Goal: Transaction & Acquisition: Purchase product/service

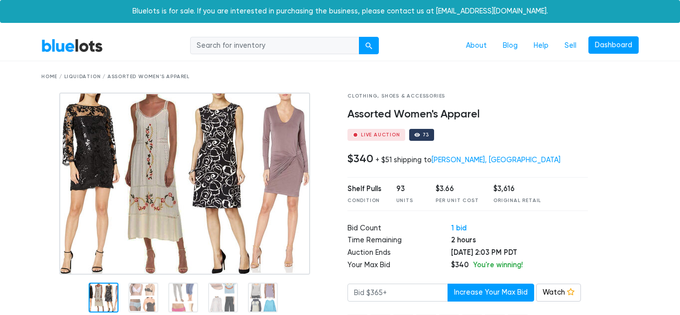
click at [205, 158] on img at bounding box center [184, 184] width 251 height 182
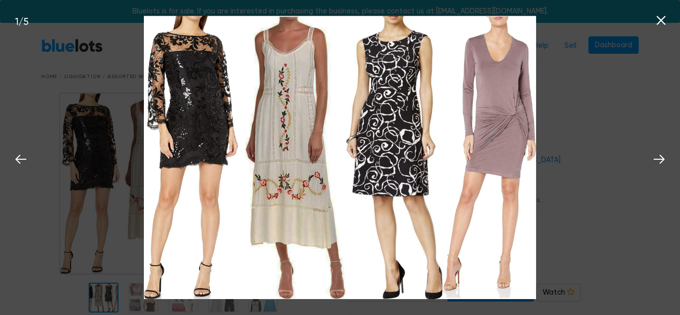
click at [663, 16] on icon at bounding box center [660, 20] width 15 height 15
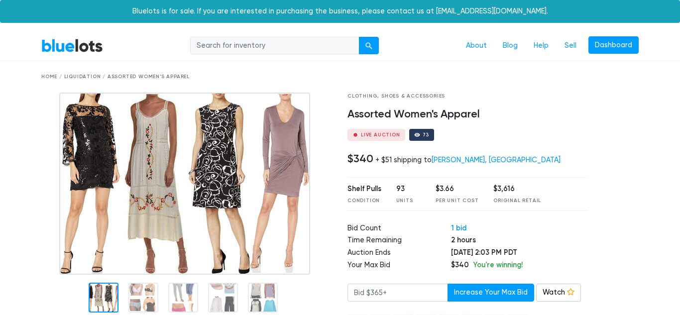
click at [72, 46] on link "BlueLots" at bounding box center [72, 45] width 62 height 14
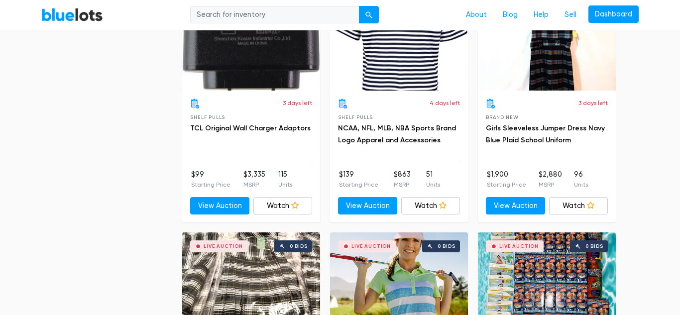
scroll to position [2574, 0]
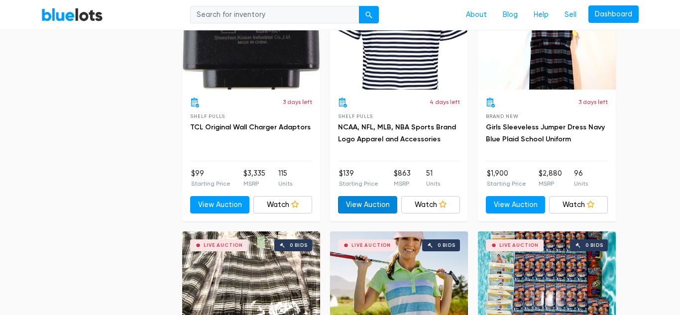
click at [373, 202] on link "View Auction" at bounding box center [367, 205] width 59 height 18
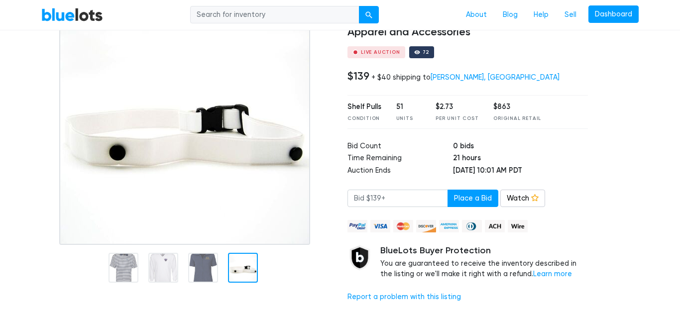
scroll to position [96, 0]
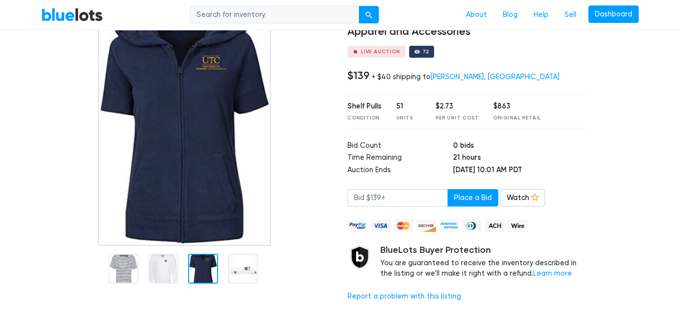
click at [208, 267] on div at bounding box center [203, 269] width 30 height 30
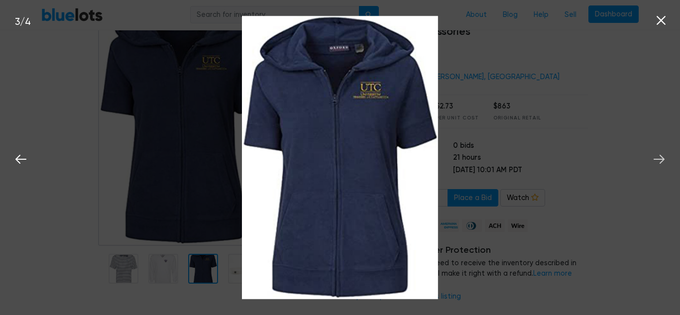
click at [662, 162] on icon at bounding box center [658, 159] width 11 height 9
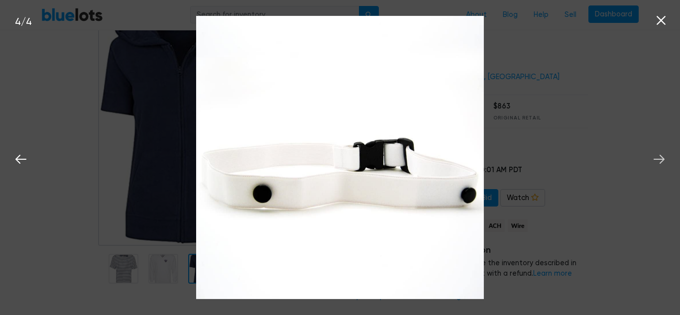
click at [653, 159] on icon at bounding box center [658, 159] width 15 height 15
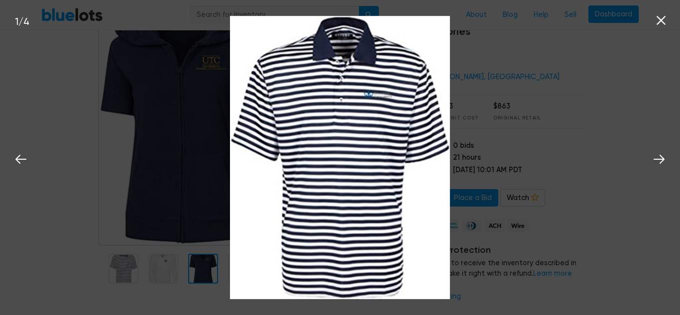
click at [434, 177] on img at bounding box center [340, 158] width 220 height 284
click at [662, 162] on icon at bounding box center [658, 159] width 15 height 15
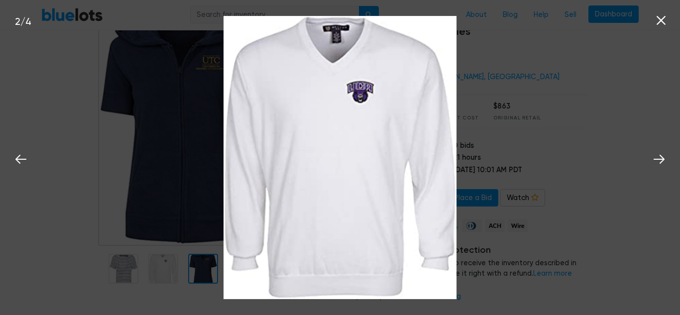
click at [662, 26] on icon at bounding box center [660, 20] width 15 height 15
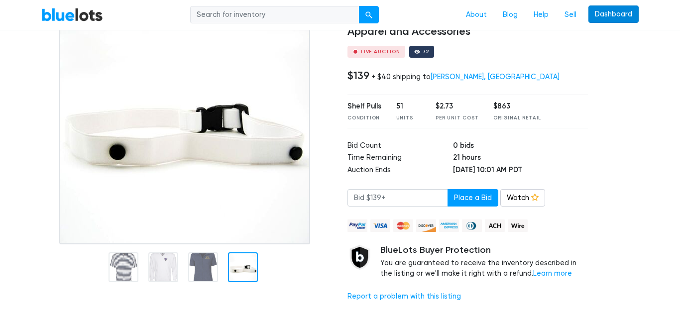
click at [619, 17] on link "Dashboard" at bounding box center [613, 14] width 50 height 18
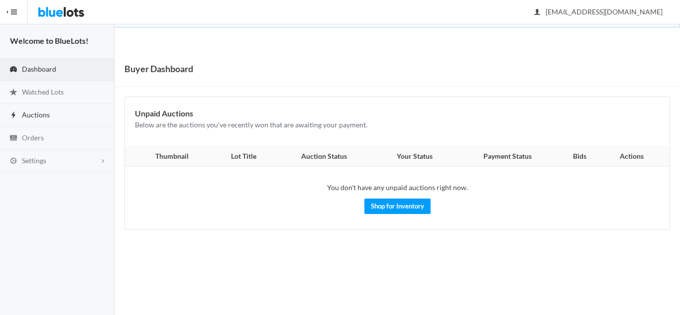
click at [50, 121] on link "Auctions" at bounding box center [57, 115] width 114 height 23
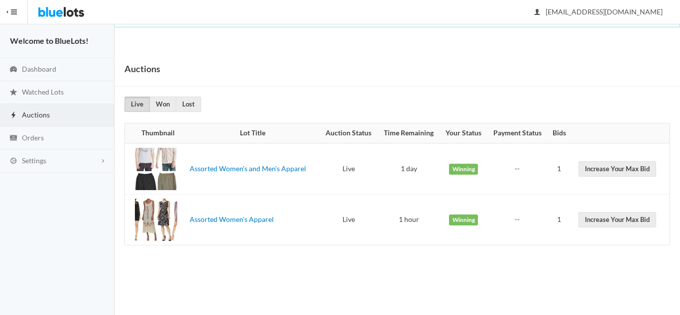
click at [165, 217] on div at bounding box center [156, 220] width 42 height 42
click at [217, 221] on link "Assorted Women's Apparel" at bounding box center [232, 219] width 84 height 8
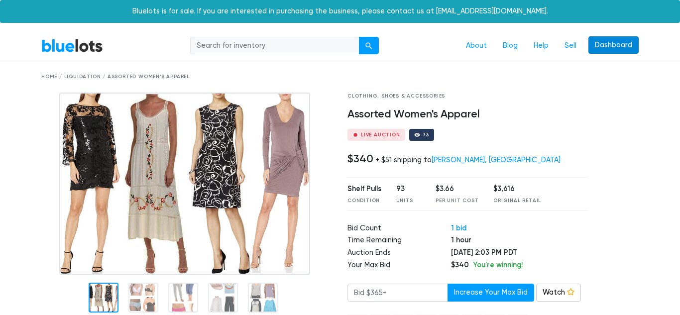
click at [619, 45] on link "Dashboard" at bounding box center [613, 45] width 50 height 18
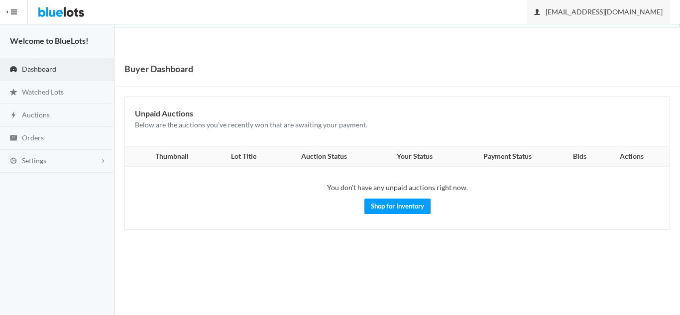
click at [618, 12] on span "[EMAIL_ADDRESS][DOMAIN_NAME]" at bounding box center [599, 11] width 128 height 8
click at [540, 13] on icon "person" at bounding box center [537, 12] width 6 height 6
click at [406, 210] on link "Shop for Inventory" at bounding box center [397, 206] width 66 height 15
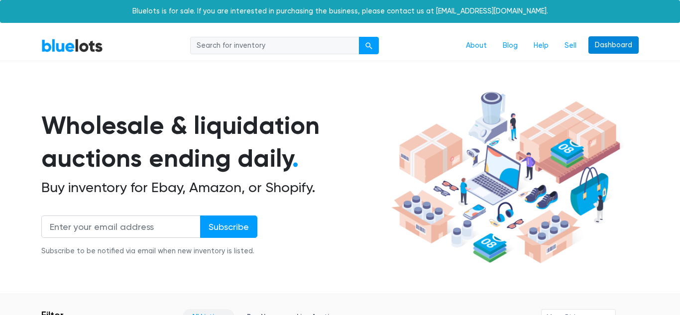
click at [609, 46] on link "Dashboard" at bounding box center [613, 45] width 50 height 18
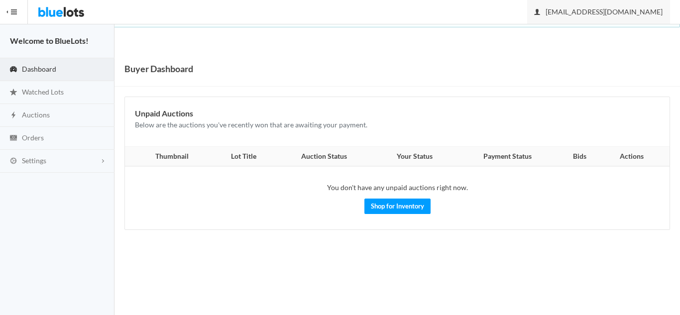
click at [626, 12] on span "khawar202212@gmail.com" at bounding box center [599, 11] width 128 height 8
click at [540, 10] on icon "person" at bounding box center [537, 12] width 6 height 6
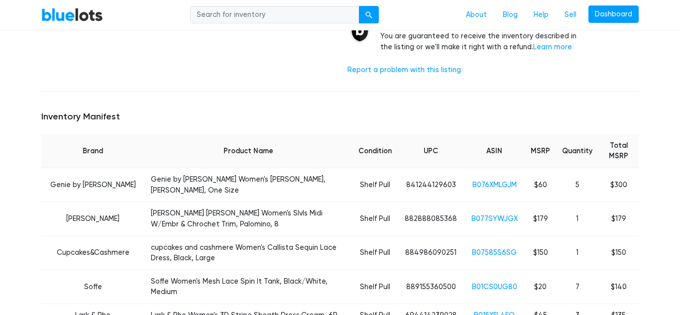
scroll to position [321, 0]
click at [494, 181] on link "B076XMLGJM" at bounding box center [494, 185] width 44 height 8
click at [495, 215] on link "B077SYWJGX" at bounding box center [494, 219] width 46 height 8
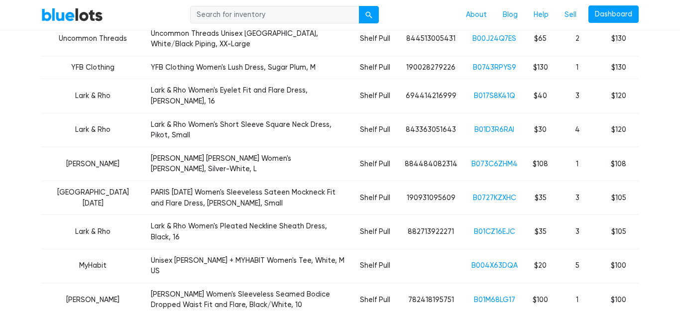
scroll to position [627, 0]
click at [493, 159] on link "B073C6ZHM4" at bounding box center [494, 163] width 46 height 8
click at [504, 91] on link "B017S8K41Q" at bounding box center [494, 95] width 41 height 8
click at [499, 159] on link "B073C6ZHM4" at bounding box center [494, 163] width 46 height 8
click at [494, 125] on link "B01D3R6RAI" at bounding box center [494, 129] width 40 height 8
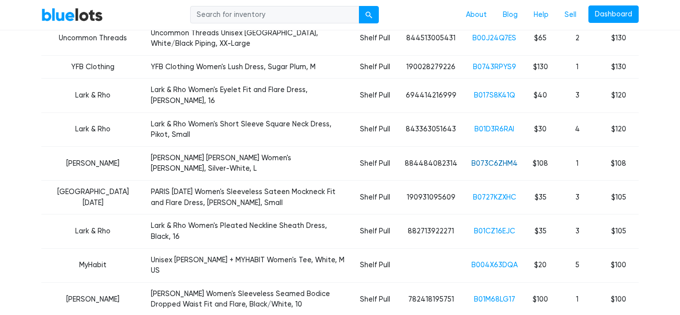
click at [490, 159] on link "B073C6ZHM4" at bounding box center [494, 163] width 46 height 8
click at [488, 181] on td "B0727KZXHC" at bounding box center [494, 198] width 61 height 34
click at [488, 193] on link "B0727KZXHC" at bounding box center [494, 197] width 43 height 8
click at [490, 227] on link "B01CZ16EJC" at bounding box center [494, 231] width 41 height 8
click at [493, 261] on link "B004X63DQA" at bounding box center [494, 265] width 46 height 8
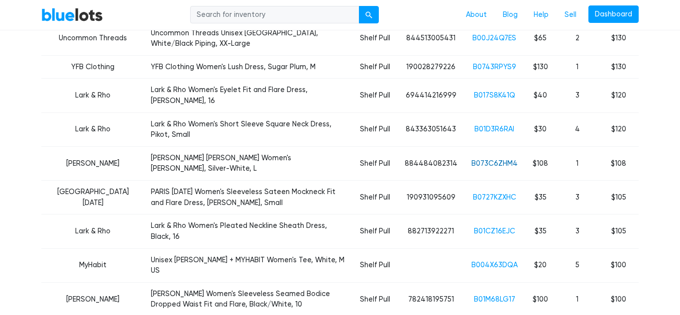
click at [491, 159] on link "B073C6ZHM4" at bounding box center [494, 163] width 46 height 8
click at [503, 125] on link "B01D3R6RAI" at bounding box center [494, 129] width 40 height 8
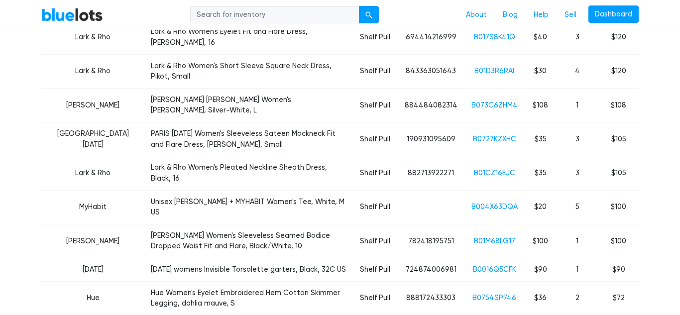
scroll to position [686, 0]
click at [497, 101] on link "B073C6ZHM4" at bounding box center [494, 105] width 46 height 8
click at [500, 168] on link "B01CZ16EJC" at bounding box center [494, 172] width 41 height 8
click at [501, 168] on link "B01CZ16EJC" at bounding box center [494, 172] width 41 height 8
click at [496, 202] on link "B004X63DQA" at bounding box center [494, 206] width 46 height 8
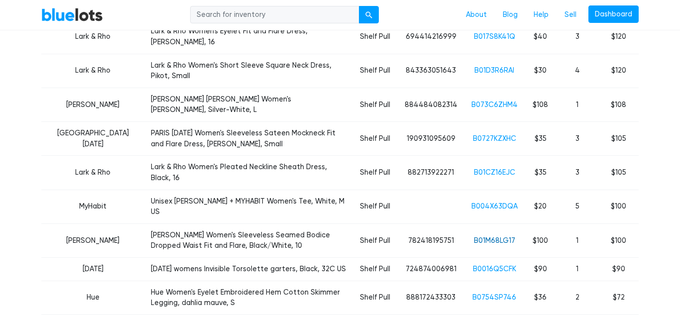
click at [493, 236] on link "B01M68LG17" at bounding box center [494, 240] width 41 height 8
click at [489, 265] on link "B0016Q5CFK" at bounding box center [494, 269] width 43 height 8
click at [502, 293] on link "B0754SP746" at bounding box center [494, 297] width 44 height 8
click at [492, 293] on link "B0754SP746" at bounding box center [494, 297] width 44 height 8
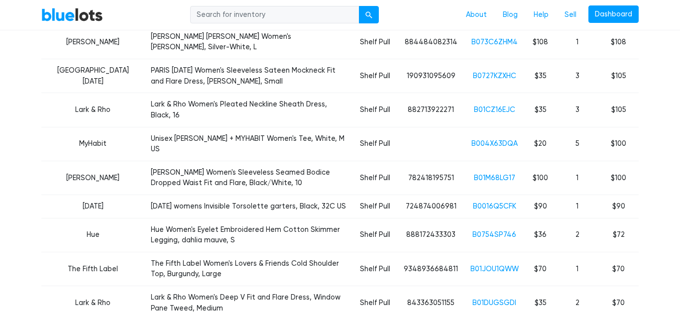
scroll to position [750, 0]
click at [498, 298] on link "B01DUGSGDI" at bounding box center [494, 302] width 44 height 8
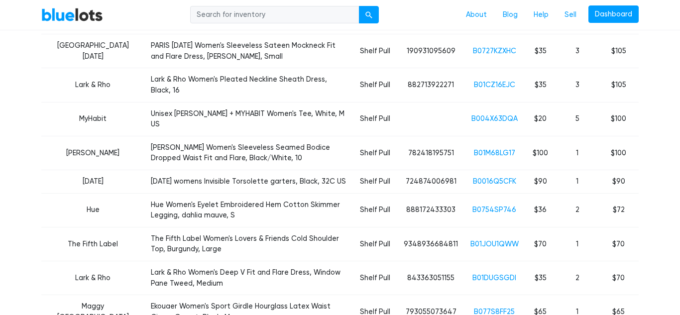
scroll to position [774, 0]
click at [491, 273] on link "B01DUGSGDI" at bounding box center [494, 277] width 44 height 8
click at [495, 307] on link "B077S8FF25" at bounding box center [494, 311] width 41 height 8
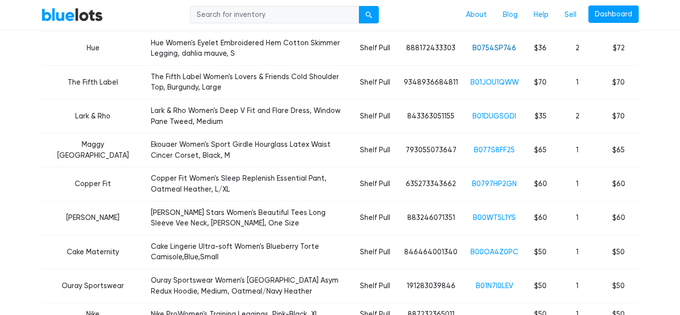
scroll to position [936, 0]
click at [494, 213] on link "B00WT5L1YS" at bounding box center [494, 217] width 43 height 8
click at [501, 247] on link "B00OA4Z0PC" at bounding box center [494, 251] width 48 height 8
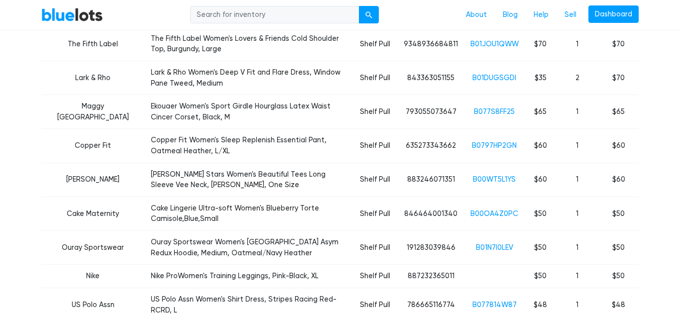
scroll to position [974, 0]
click at [490, 243] on link "B01N7I0LEV" at bounding box center [494, 247] width 37 height 8
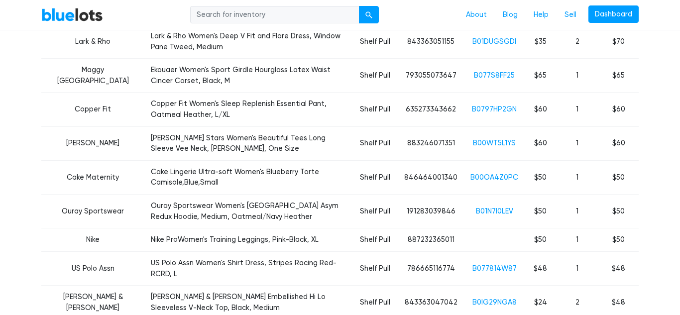
scroll to position [1010, 0]
click at [501, 264] on link "B077814W87" at bounding box center [494, 268] width 44 height 8
click at [500, 298] on link "B0IG29NGA8" at bounding box center [494, 302] width 44 height 8
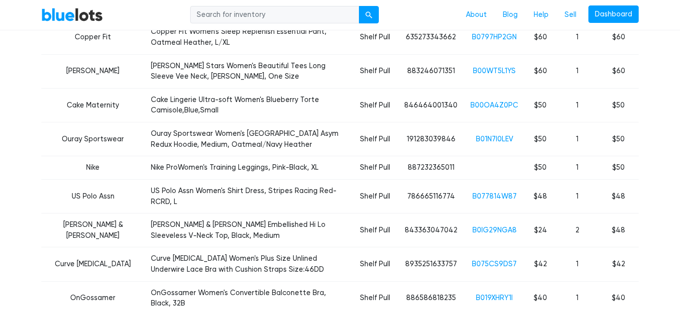
scroll to position [1083, 0]
click at [498, 259] on link "B075CS9DS7" at bounding box center [494, 263] width 45 height 8
click at [496, 293] on link "B019XHRY1I" at bounding box center [494, 297] width 37 height 8
click at [493, 259] on link "B075CS9DS7" at bounding box center [494, 263] width 45 height 8
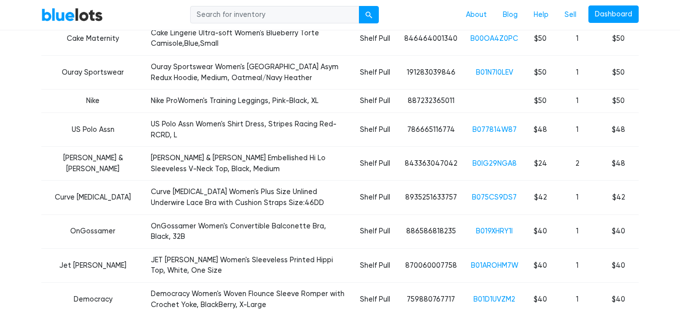
scroll to position [1149, 0]
click at [515, 261] on link "B01AROHM7W" at bounding box center [494, 265] width 47 height 8
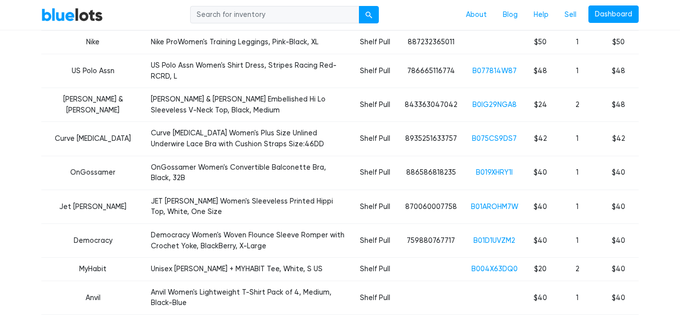
scroll to position [1216, 0]
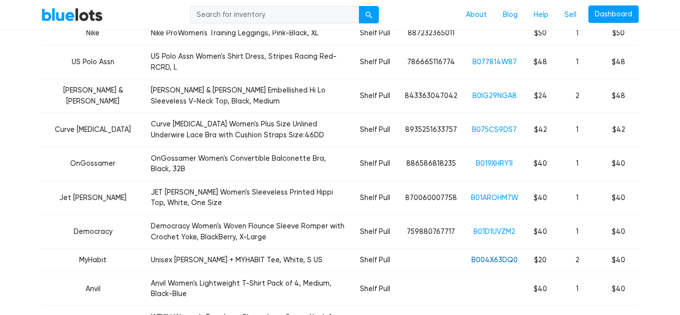
click at [496, 256] on link "B004X63DQ0" at bounding box center [494, 260] width 46 height 8
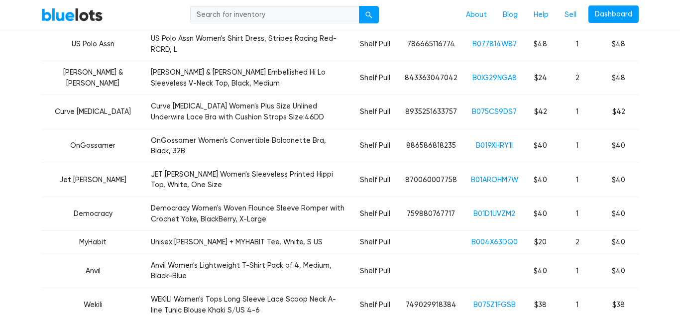
scroll to position [1231, 0]
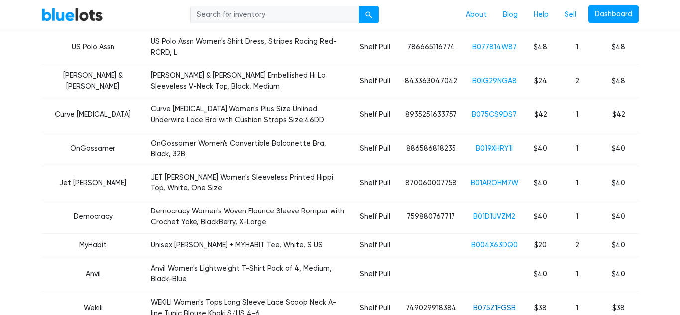
click at [496, 304] on link "B075Z1FGSB" at bounding box center [494, 308] width 42 height 8
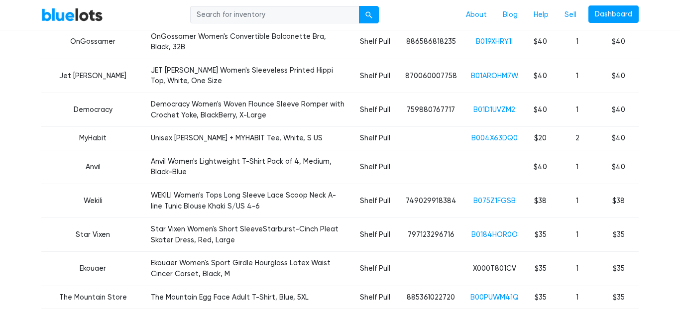
scroll to position [1340, 0]
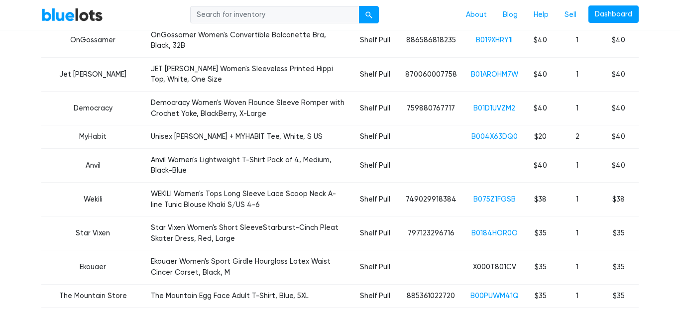
click at [497, 217] on td "B0184HOR0O" at bounding box center [494, 234] width 61 height 34
click at [497, 229] on link "B0184HOR0O" at bounding box center [494, 233] width 46 height 8
click at [494, 292] on link "B00PUWM41Q" at bounding box center [494, 296] width 48 height 8
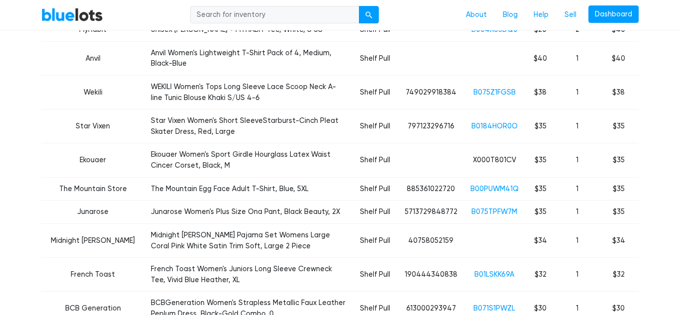
scroll to position [1458, 0]
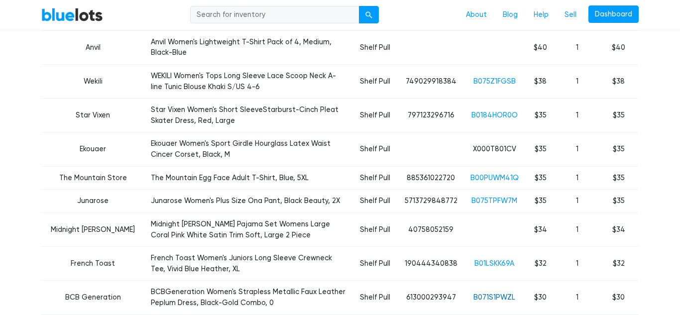
click at [493, 293] on link "B071S1PWZL" at bounding box center [494, 297] width 42 height 8
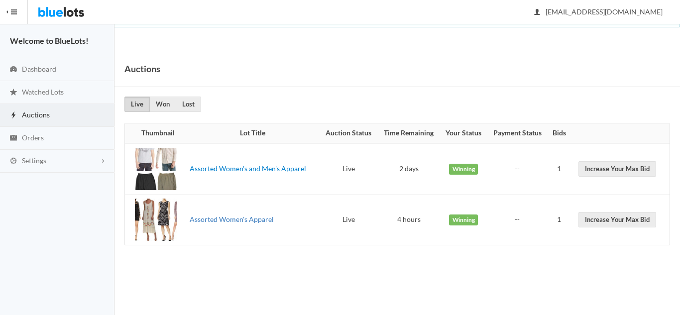
click at [222, 218] on link "Assorted Women's Apparel" at bounding box center [232, 219] width 84 height 8
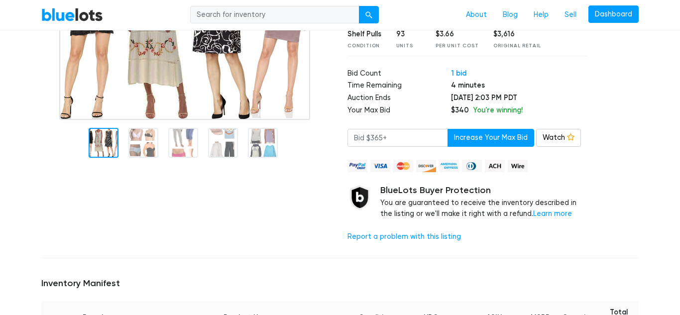
scroll to position [155, 0]
click at [533, 216] on link "Learn more" at bounding box center [552, 213] width 39 height 8
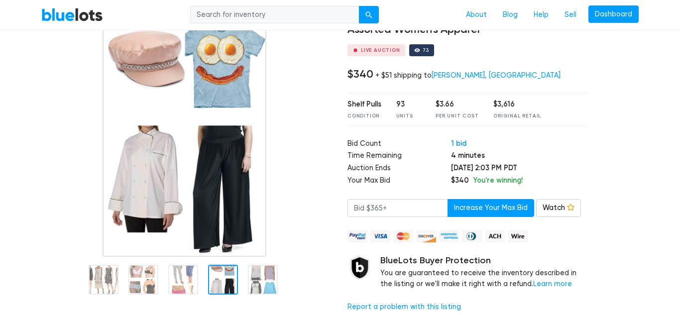
scroll to position [84, 0]
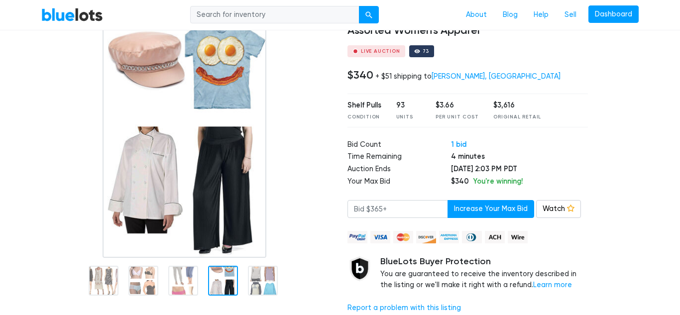
click at [280, 182] on div at bounding box center [186, 133] width 291 height 249
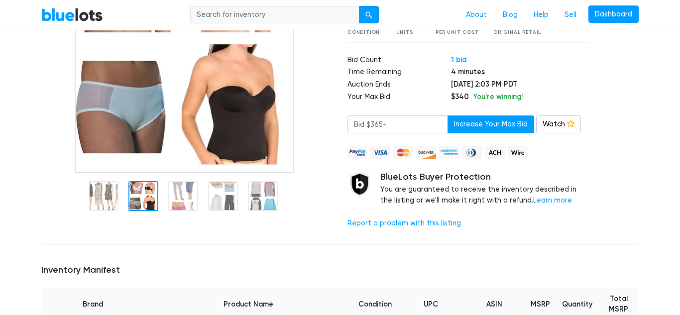
scroll to position [171, 0]
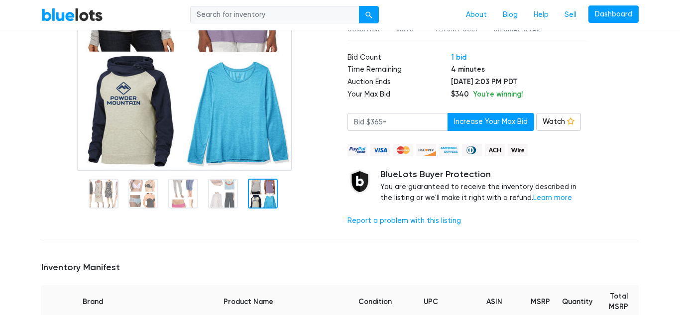
click at [264, 190] on div at bounding box center [263, 194] width 30 height 30
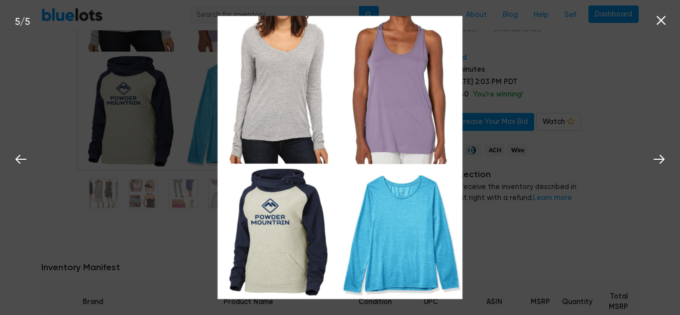
click at [660, 23] on icon at bounding box center [660, 20] width 15 height 15
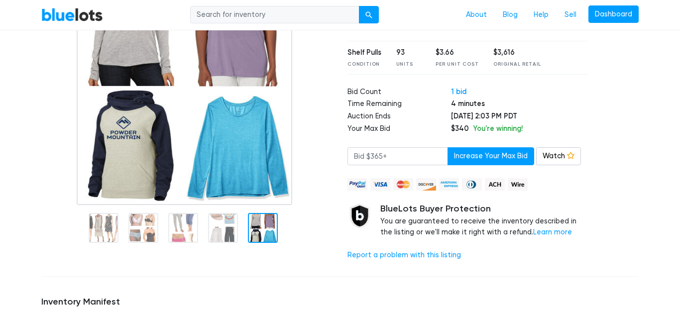
scroll to position [137, 0]
click at [302, 131] on div at bounding box center [186, 80] width 291 height 249
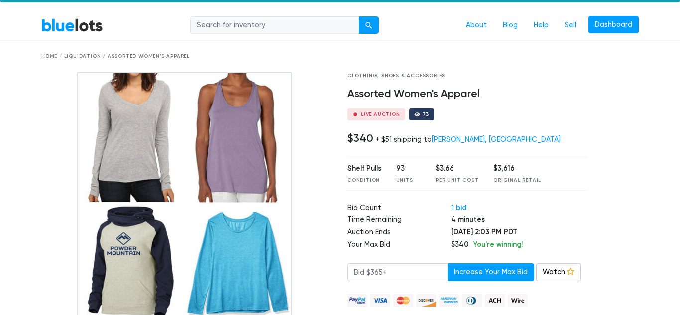
scroll to position [14, 0]
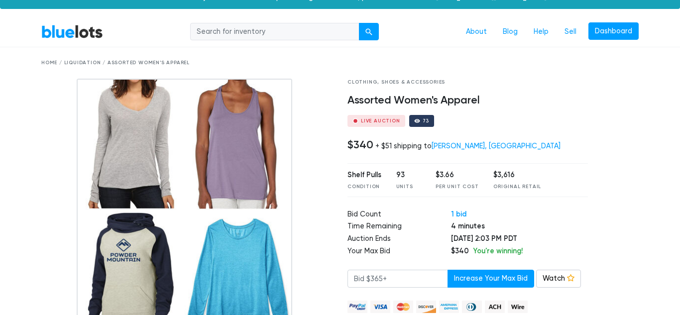
click at [75, 31] on link "BlueLots" at bounding box center [72, 31] width 62 height 14
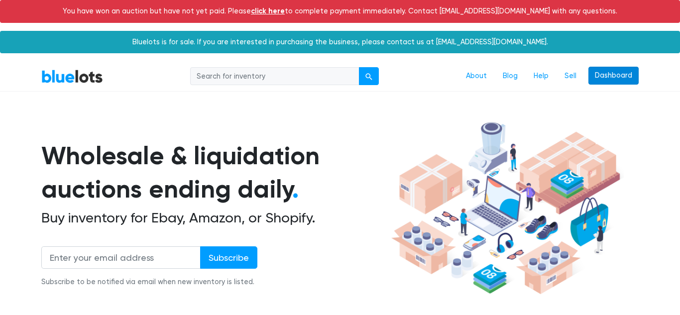
click at [607, 75] on link "Dashboard" at bounding box center [613, 76] width 50 height 18
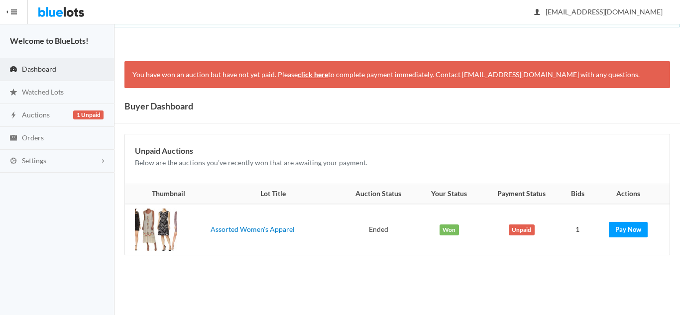
click at [447, 232] on span "Won" at bounding box center [448, 229] width 19 height 11
click at [244, 231] on link "Assorted Women's Apparel" at bounding box center [253, 229] width 84 height 8
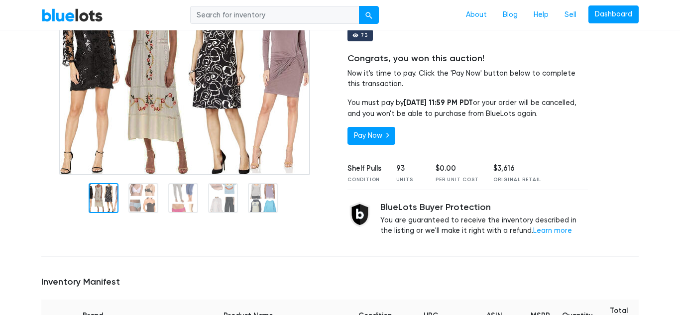
scroll to position [130, 0]
click at [378, 136] on link "Pay Now" at bounding box center [371, 135] width 48 height 18
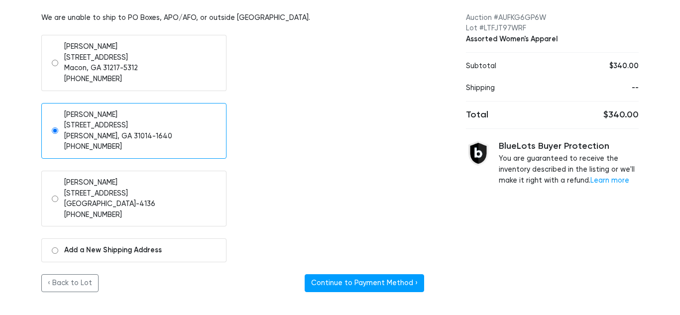
scroll to position [134, 0]
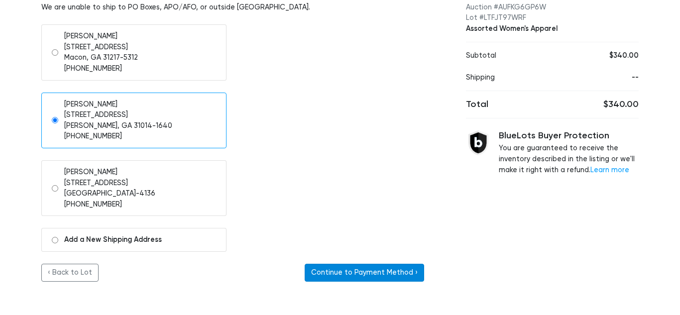
click at [383, 278] on button "Continue to Payment Method ›" at bounding box center [364, 273] width 119 height 18
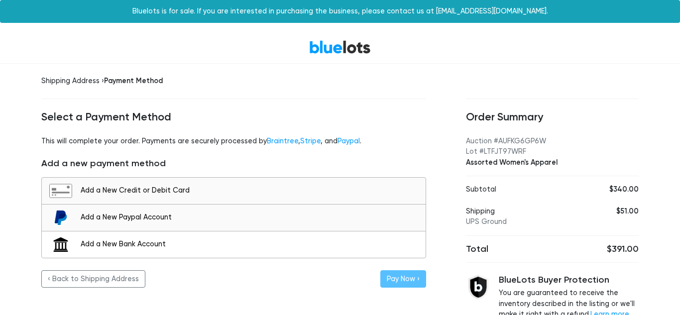
click at [150, 240] on div "Add a New Bank Account" at bounding box center [251, 244] width 340 height 11
click at [161, 193] on div "Add a New Credit or Debit Card" at bounding box center [251, 190] width 340 height 11
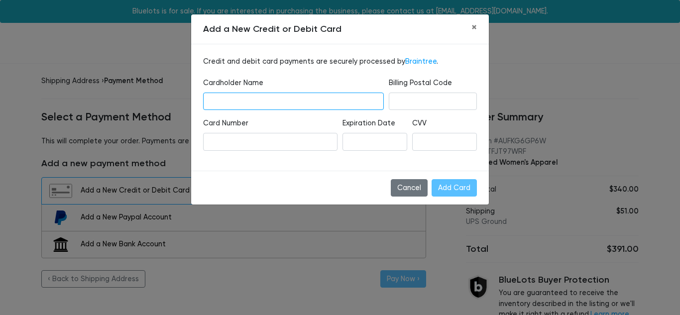
click at [275, 101] on input "text" at bounding box center [293, 102] width 181 height 18
type input "[PERSON_NAME]"
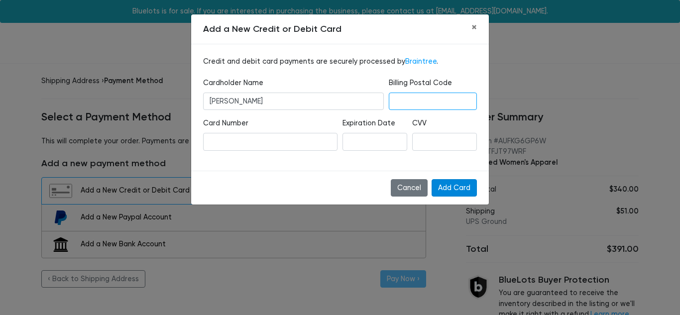
click at [449, 189] on input "Add Card" at bounding box center [454, 188] width 45 height 18
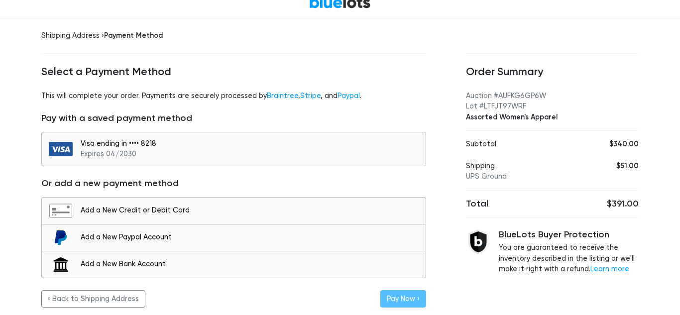
scroll to position [50, 0]
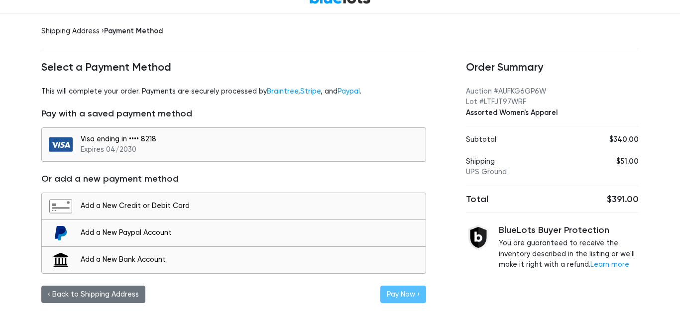
click at [102, 294] on link "‹ Back to Shipping Address" at bounding box center [93, 295] width 104 height 18
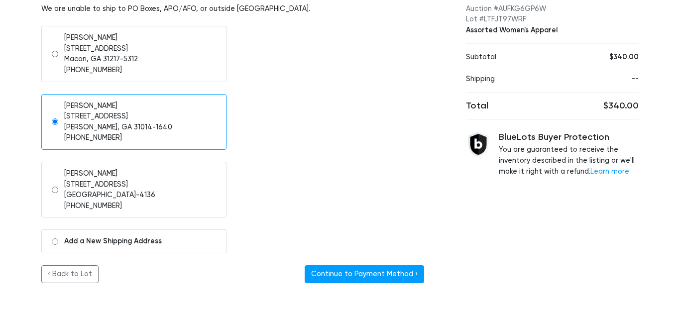
scroll to position [134, 0]
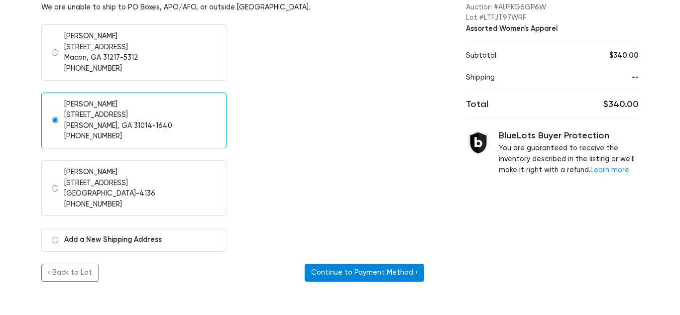
click at [366, 278] on button "Continue to Payment Method ›" at bounding box center [364, 273] width 119 height 18
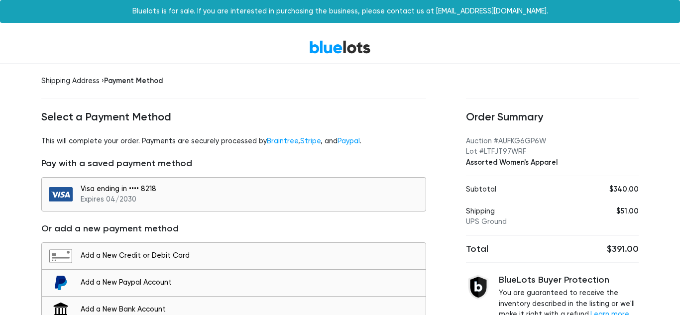
scroll to position [50, 0]
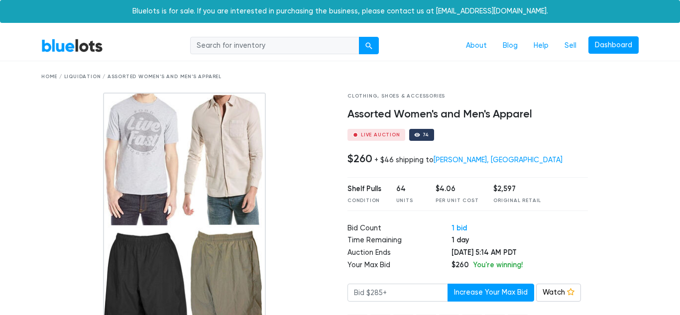
scroll to position [14, 0]
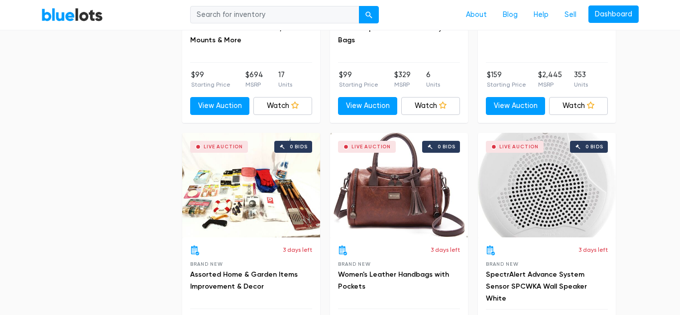
scroll to position [1785, 0]
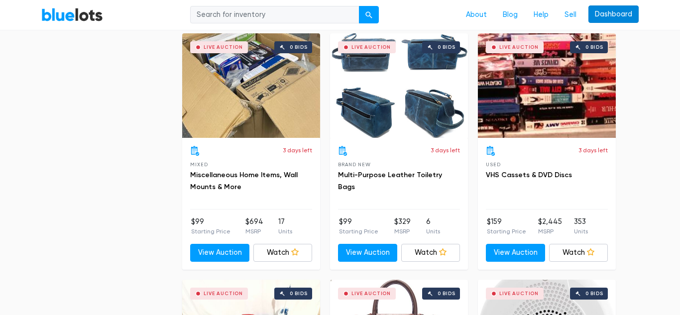
click at [604, 19] on link "Dashboard" at bounding box center [613, 14] width 50 height 18
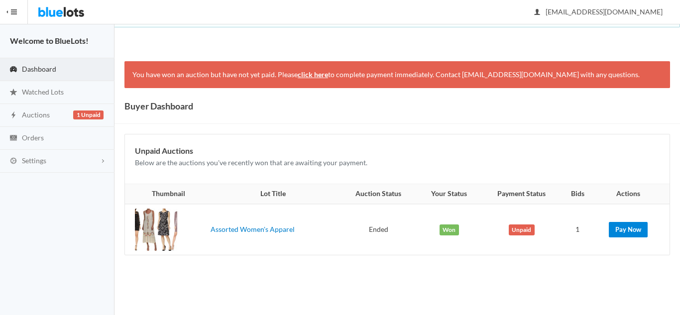
click at [636, 231] on link "Pay Now" at bounding box center [628, 229] width 39 height 15
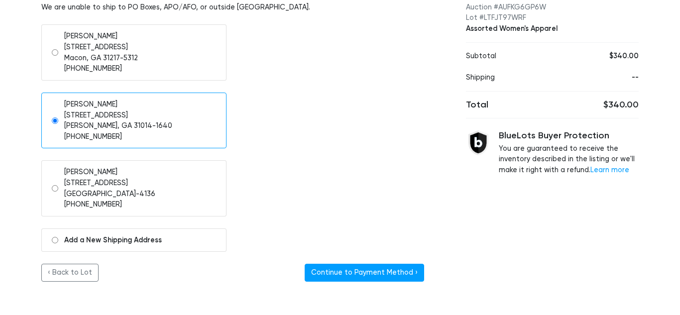
scroll to position [134, 0]
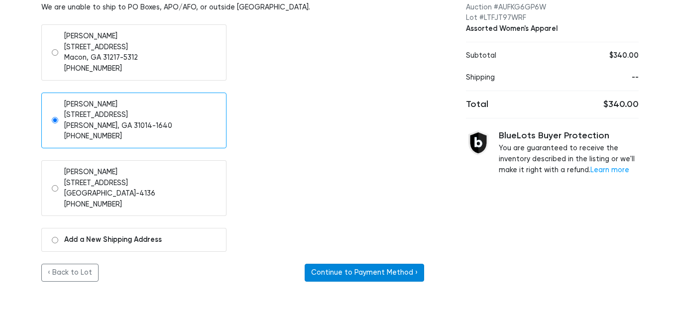
click at [376, 277] on button "Continue to Payment Method ›" at bounding box center [364, 273] width 119 height 18
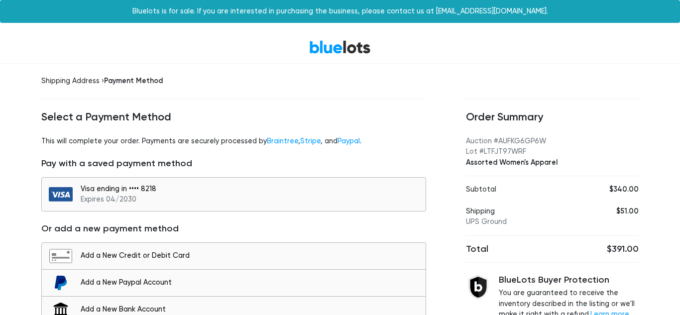
scroll to position [50, 0]
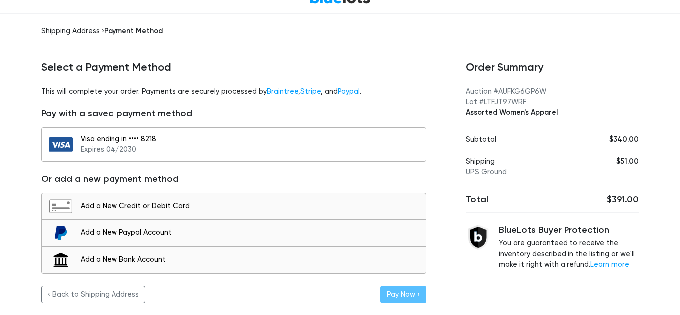
click at [299, 145] on div "Visa ending in •••• 8218 Expires 04/2030" at bounding box center [251, 144] width 340 height 21
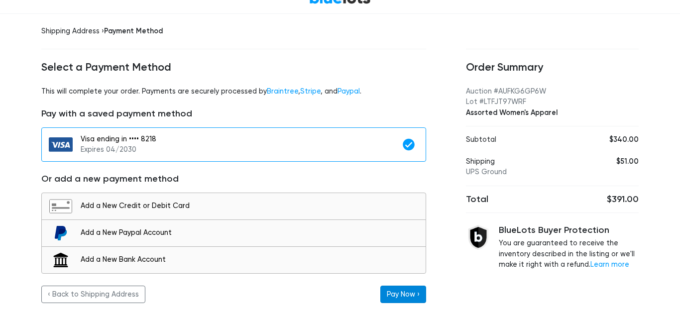
click at [410, 293] on button "Pay Now ›" at bounding box center [403, 295] width 46 height 18
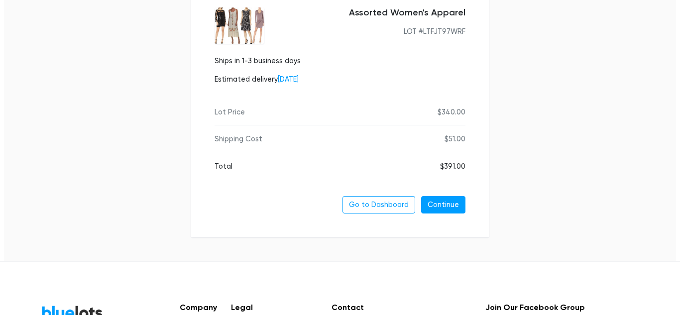
scroll to position [157, 0]
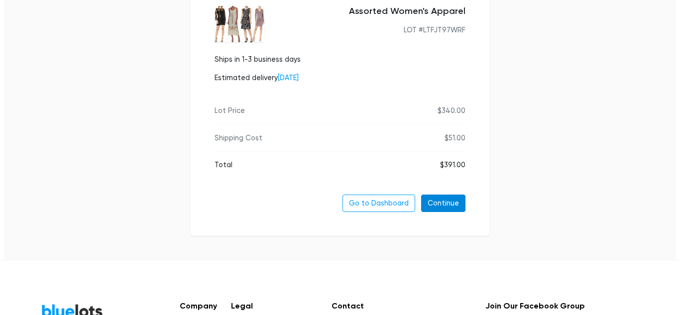
click at [448, 204] on link "Continue" at bounding box center [443, 204] width 44 height 18
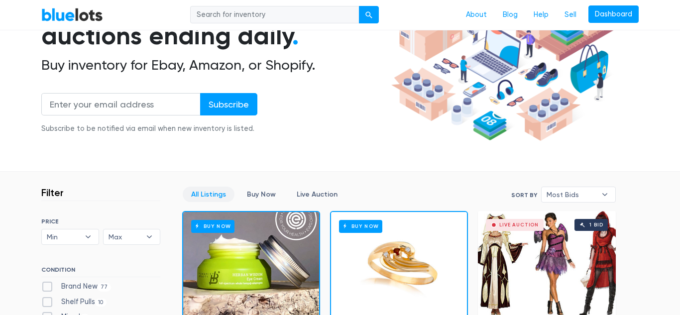
scroll to position [125, 0]
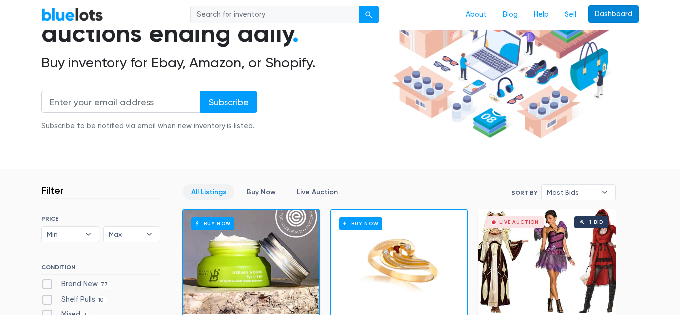
click at [621, 13] on link "Dashboard" at bounding box center [613, 14] width 50 height 18
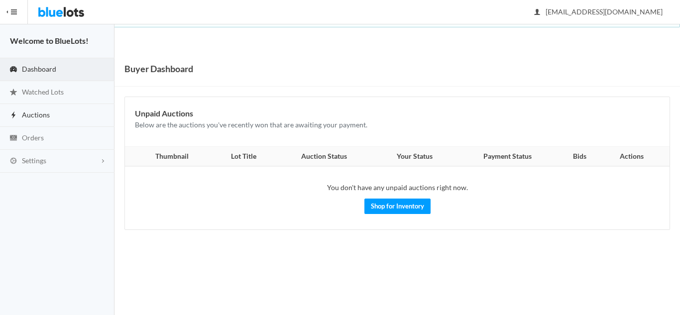
click at [41, 118] on span "Auctions" at bounding box center [36, 114] width 28 height 8
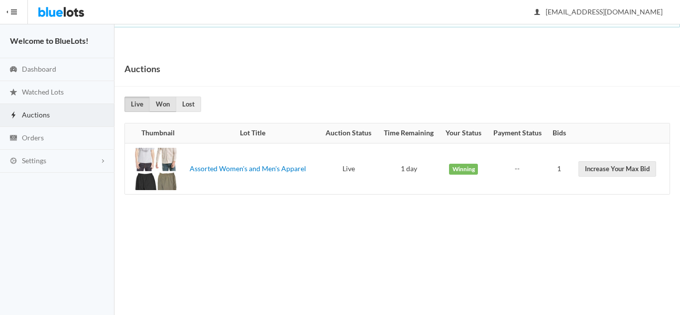
click at [164, 104] on link "Won" at bounding box center [162, 104] width 27 height 15
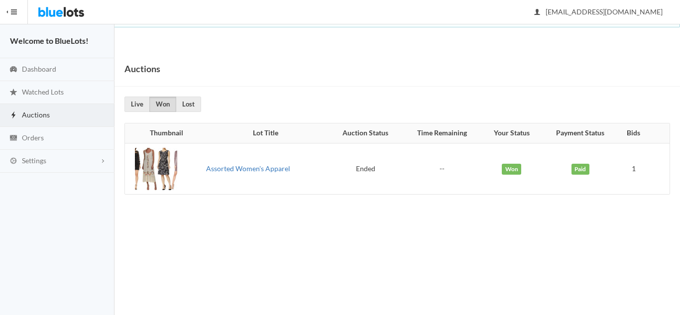
click at [258, 170] on link "Assorted Women's Apparel" at bounding box center [248, 168] width 84 height 8
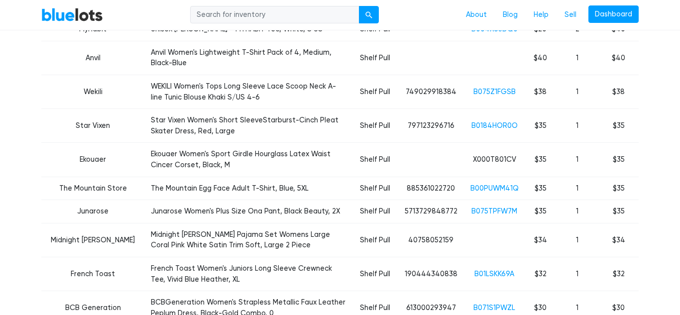
scroll to position [1362, 0]
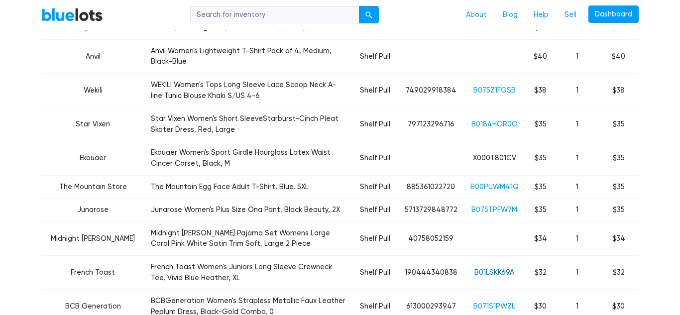
click at [498, 268] on link "B01LSKK69A" at bounding box center [494, 272] width 40 height 8
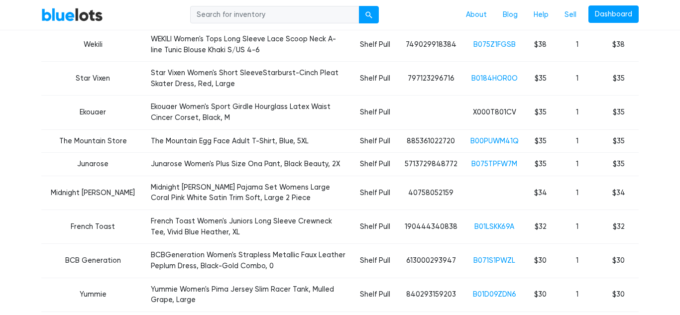
scroll to position [1409, 0]
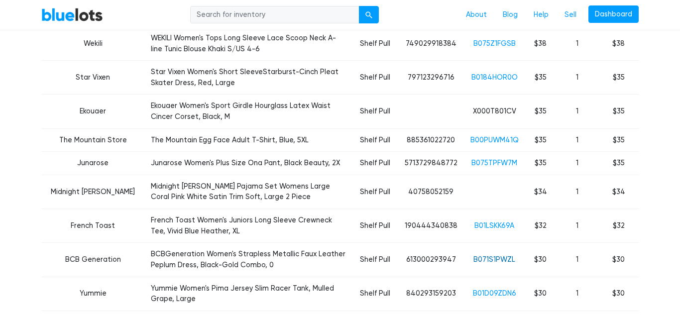
click at [493, 255] on link "B071S1PWZL" at bounding box center [494, 259] width 42 height 8
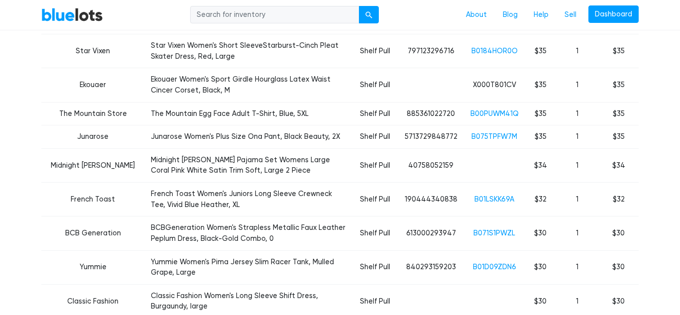
scroll to position [1437, 0]
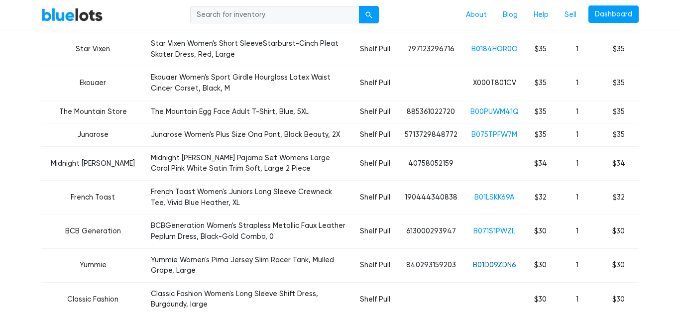
click at [495, 261] on link "B01D09ZDN6" at bounding box center [494, 265] width 43 height 8
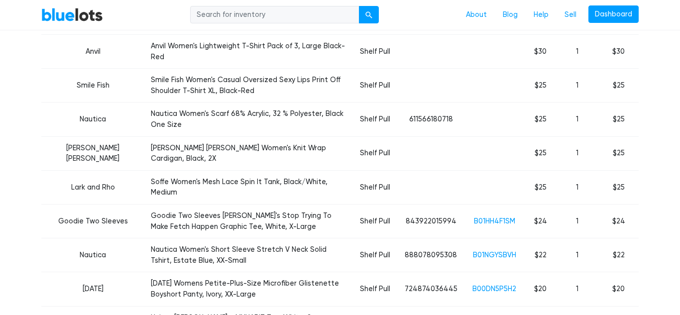
scroll to position [1725, 0]
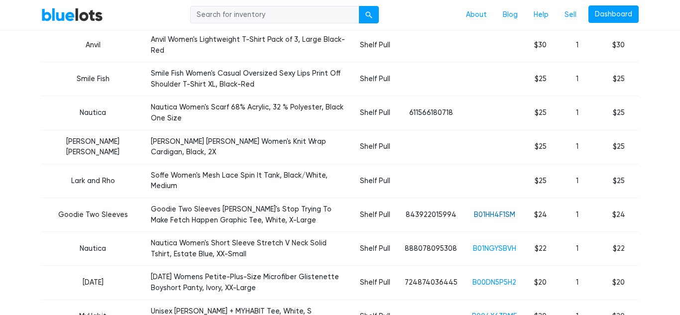
click at [499, 211] on link "B01HH4F1SM" at bounding box center [494, 215] width 41 height 8
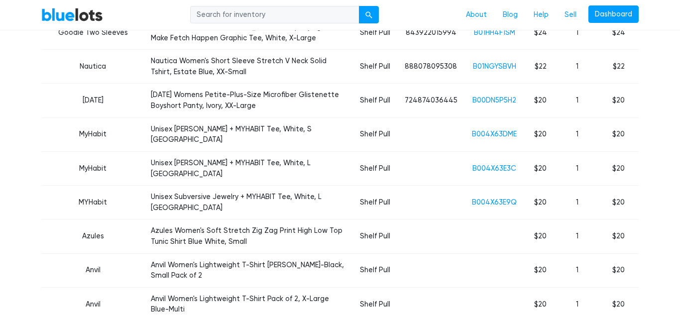
scroll to position [1908, 0]
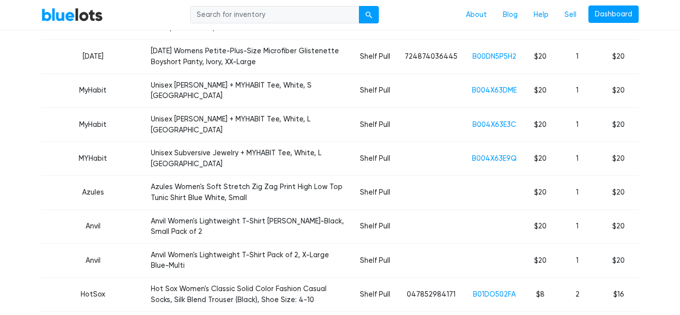
scroll to position [1950, 0]
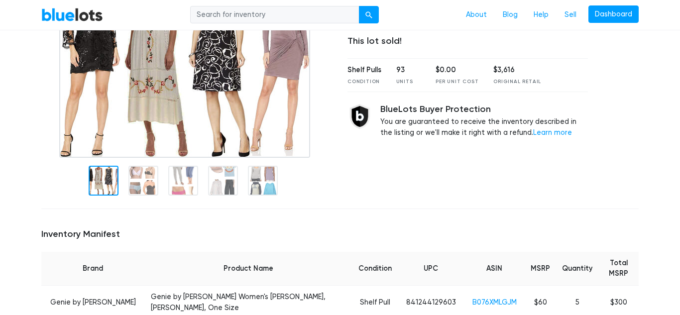
scroll to position [0, 0]
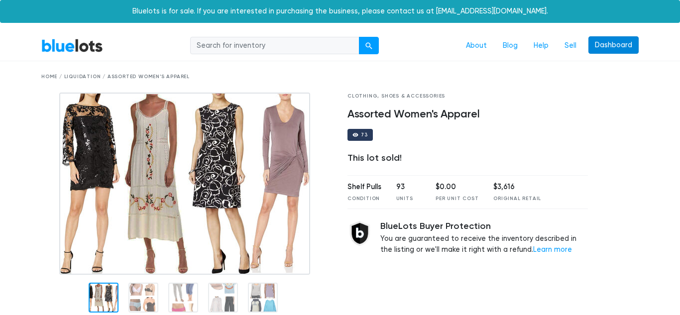
click at [617, 47] on link "Dashboard" at bounding box center [613, 45] width 50 height 18
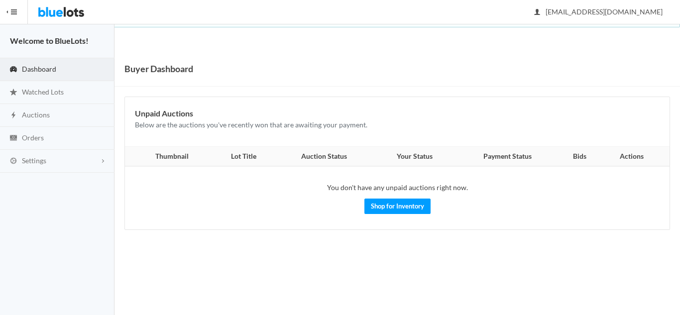
click at [54, 72] on span "Dashboard" at bounding box center [39, 69] width 34 height 8
click at [42, 118] on span "Auctions" at bounding box center [36, 114] width 28 height 8
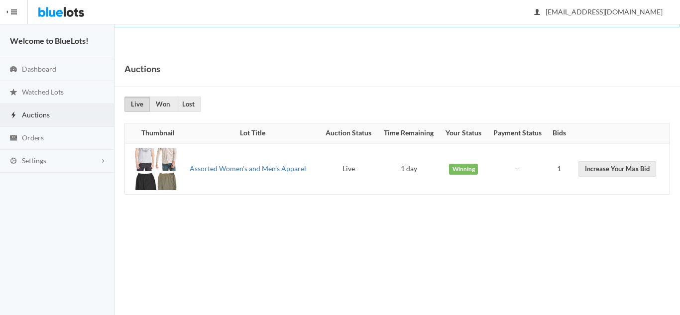
click at [227, 171] on link "Assorted Women's and Men's Apparel" at bounding box center [248, 168] width 116 height 8
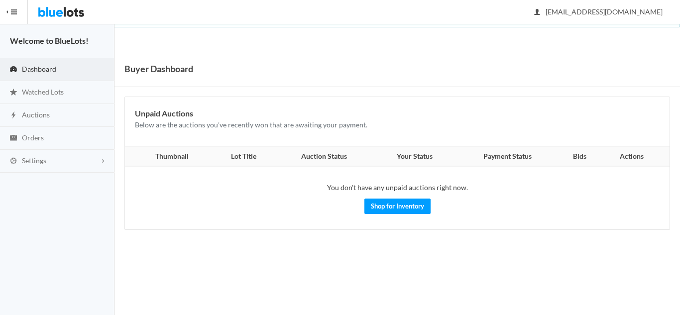
click at [39, 70] on span "Dashboard" at bounding box center [39, 69] width 34 height 8
click at [42, 116] on span "Auctions" at bounding box center [36, 114] width 28 height 8
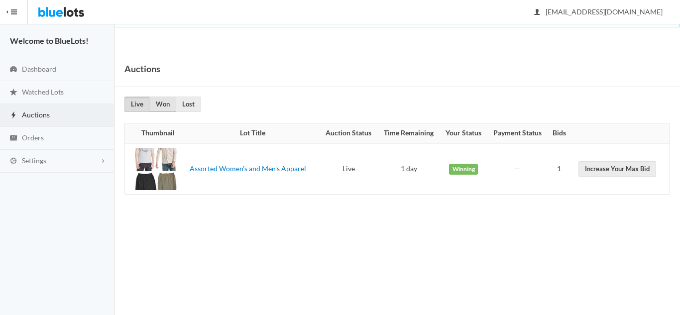
click at [163, 105] on link "Won" at bounding box center [162, 104] width 27 height 15
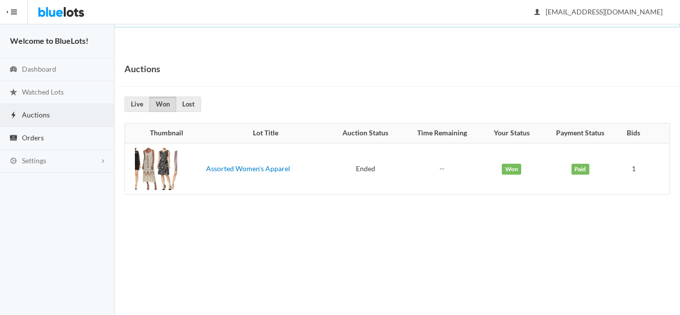
click at [71, 139] on link "Orders" at bounding box center [57, 138] width 114 height 23
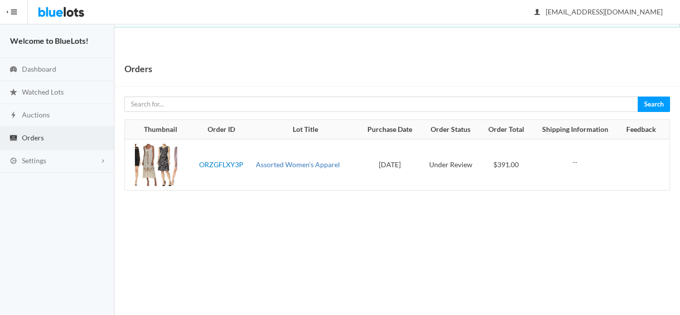
click at [294, 164] on link "Assorted Women's Apparel" at bounding box center [298, 164] width 84 height 8
